Goal: Check status: Check status

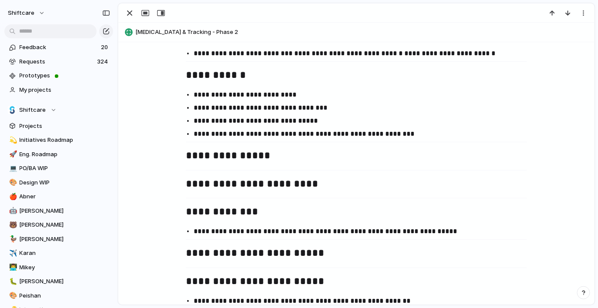
scroll to position [779, 0]
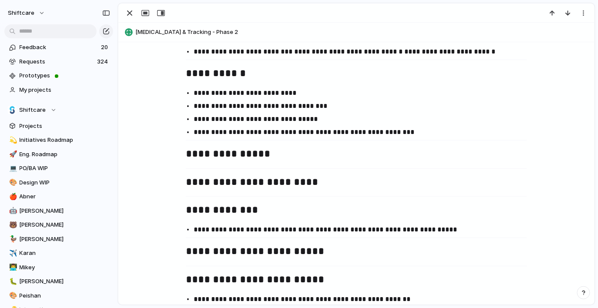
click at [264, 159] on h2 "**********" at bounding box center [356, 154] width 341 height 17
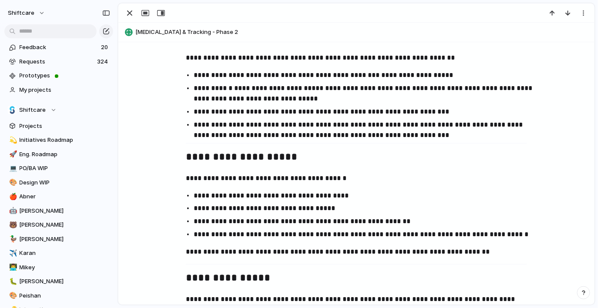
scroll to position [157, 0]
